Goal: Transaction & Acquisition: Purchase product/service

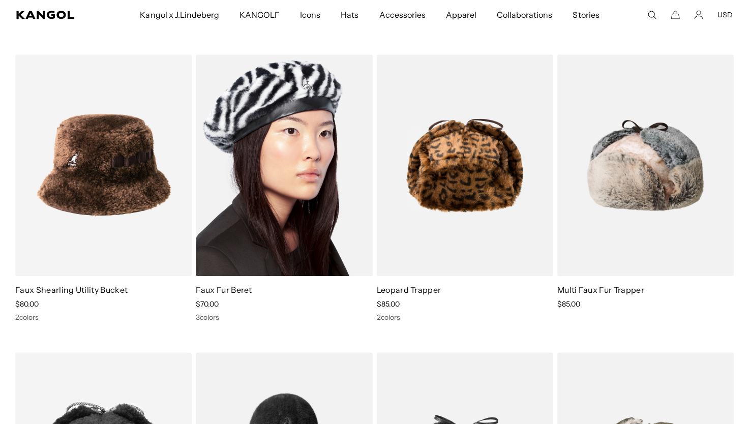
scroll to position [952, 0]
click at [289, 170] on img at bounding box center [284, 165] width 176 height 222
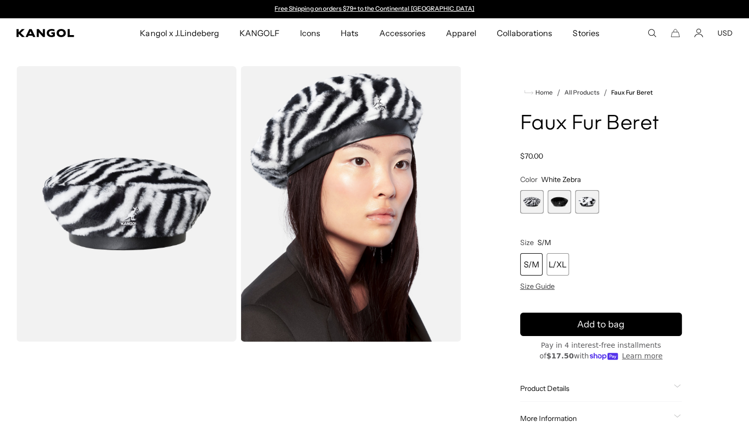
click at [565, 202] on span "2 of 3" at bounding box center [559, 201] width 23 height 23
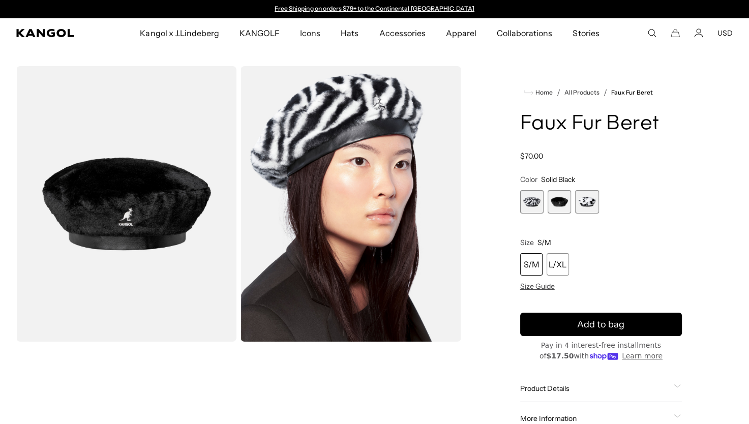
click at [580, 201] on span "3 of 3" at bounding box center [586, 201] width 23 height 23
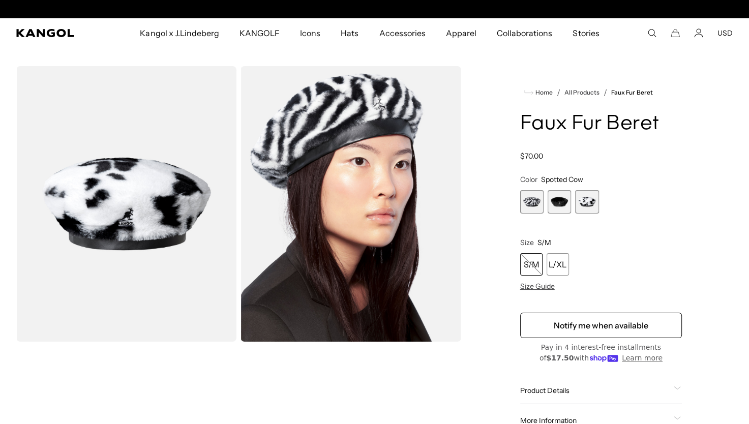
scroll to position [0, 209]
click at [533, 200] on span "1 of 3" at bounding box center [531, 201] width 23 height 23
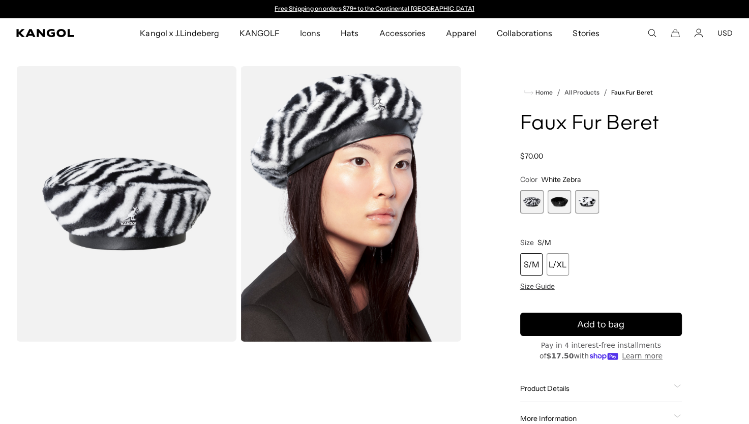
drag, startPoint x: 528, startPoint y: 267, endPoint x: 523, endPoint y: 262, distance: 7.6
click at [523, 262] on div "S/M" at bounding box center [531, 264] width 22 height 22
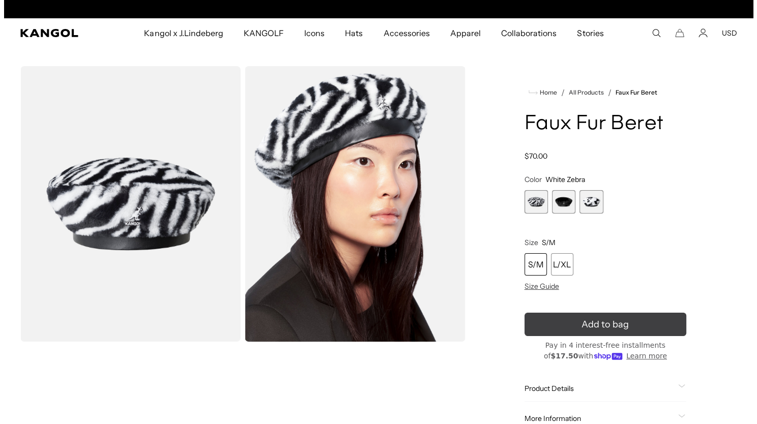
scroll to position [0, 209]
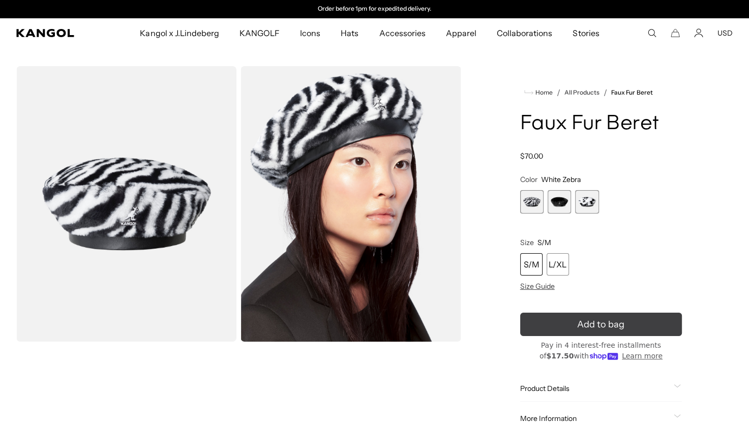
click at [562, 326] on button "Add to bag" at bounding box center [601, 324] width 162 height 23
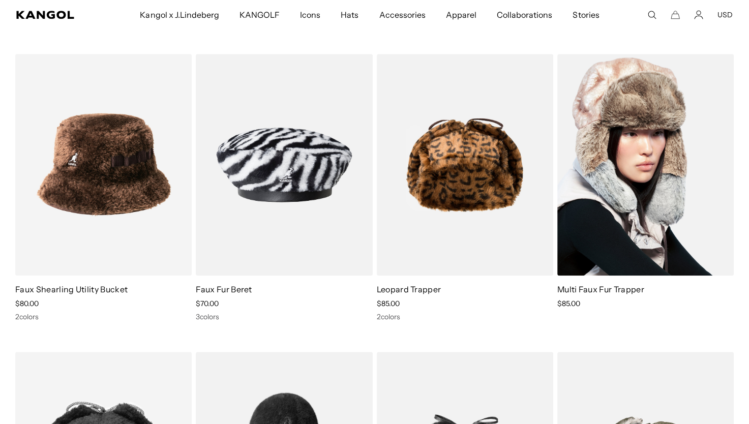
click at [663, 135] on img at bounding box center [645, 165] width 176 height 222
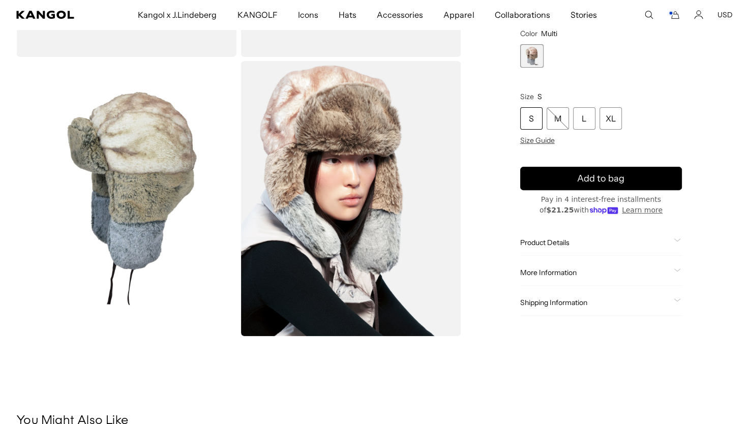
scroll to position [0, 209]
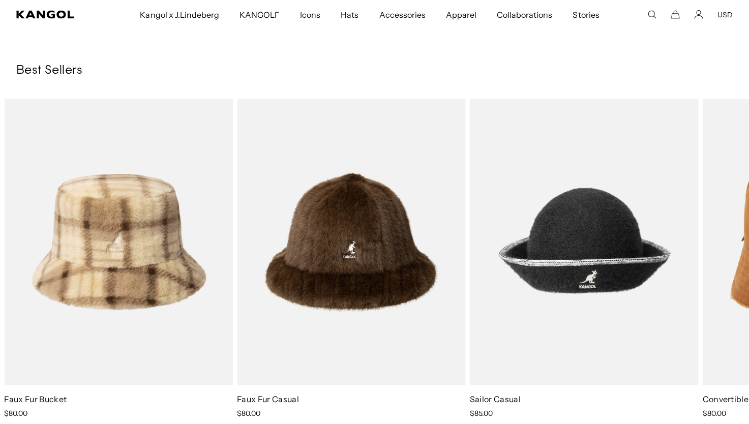
scroll to position [0, 209]
